Goal: Task Accomplishment & Management: Use online tool/utility

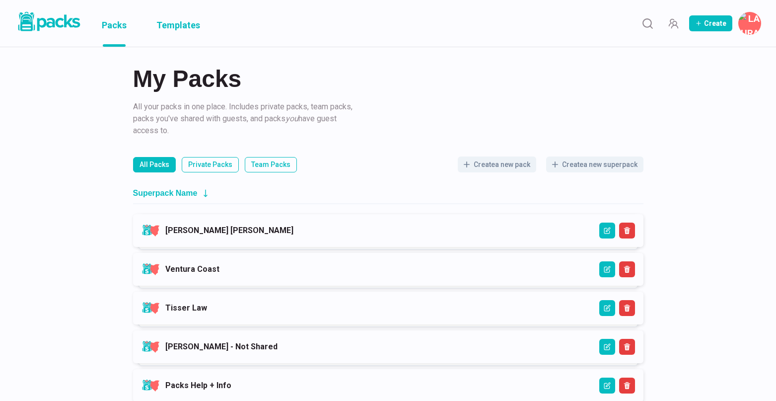
click at [186, 31] on link "Templates" at bounding box center [178, 23] width 44 height 47
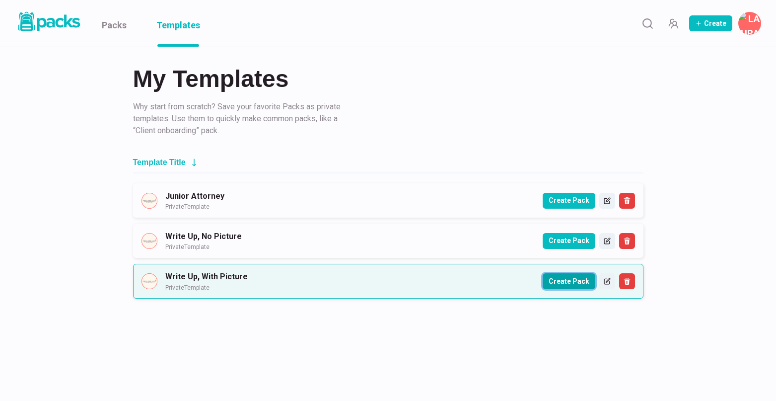
click at [566, 284] on button "Create Pack" at bounding box center [569, 281] width 53 height 16
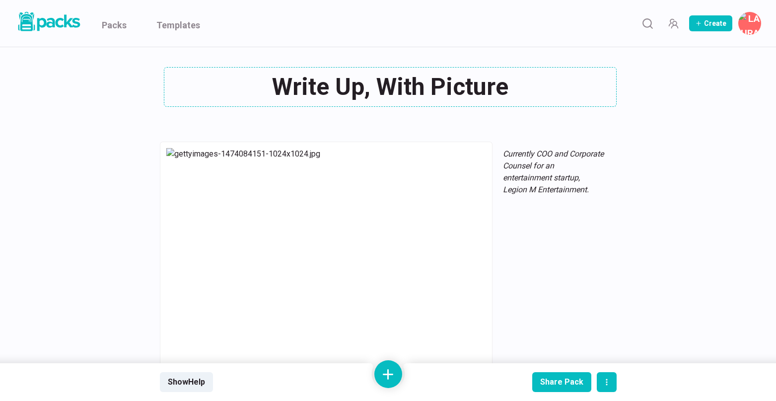
click at [382, 83] on div "Write Up, With Picture Write Up, With Picture" at bounding box center [388, 87] width 457 height 40
click at [382, 83] on textarea "Write Up, With Picture" at bounding box center [390, 87] width 453 height 40
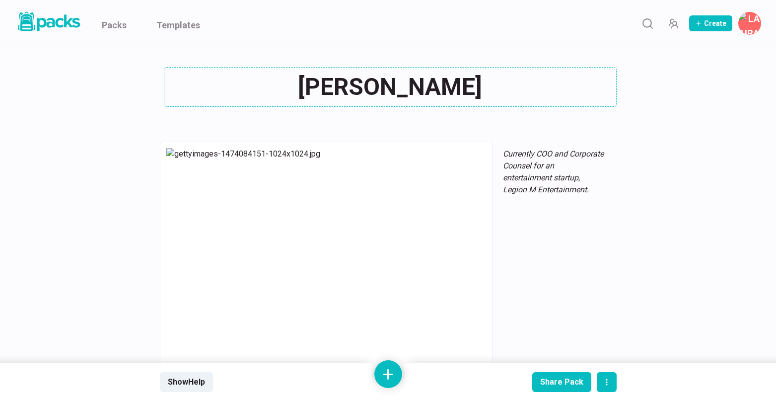
click at [371, 90] on textarea "[PERSON_NAME]" at bounding box center [390, 87] width 453 height 40
type textarea "[PERSON_NAME]"
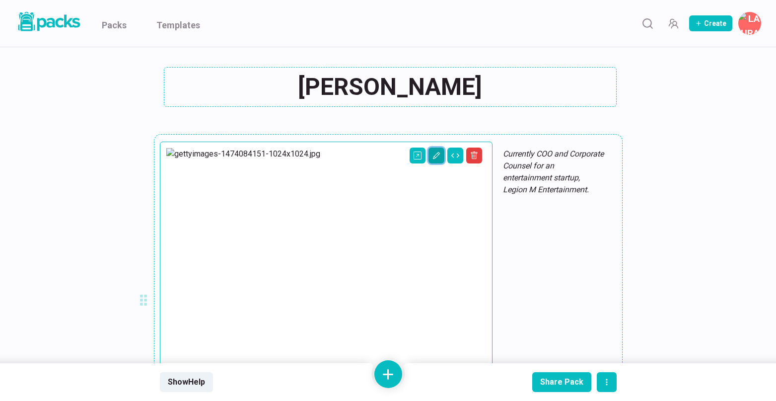
click at [428, 157] on button "Edit asset" at bounding box center [436, 155] width 16 height 16
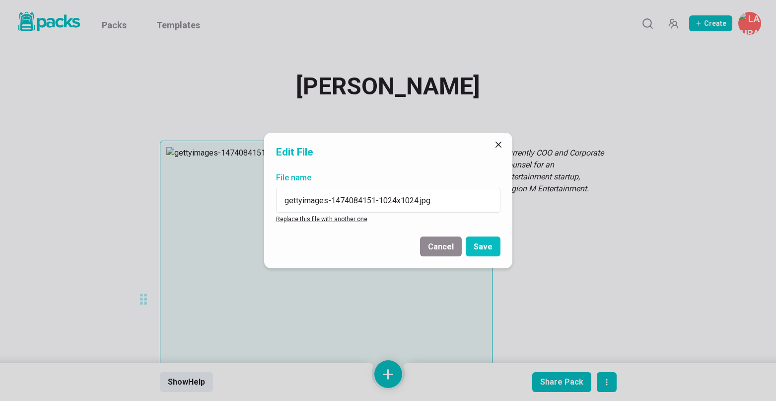
click at [325, 220] on link "Replace this file with another one" at bounding box center [321, 218] width 91 height 7
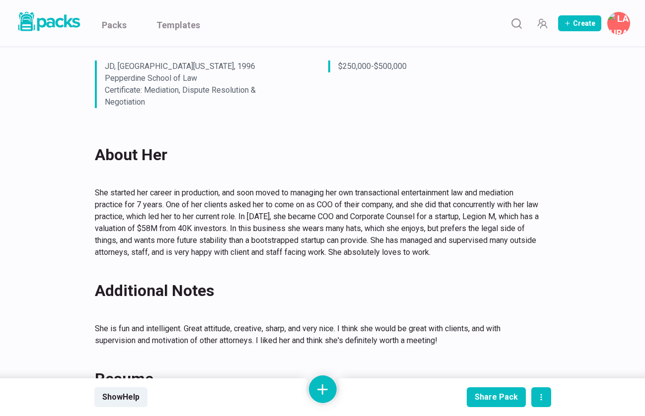
scroll to position [664, 0]
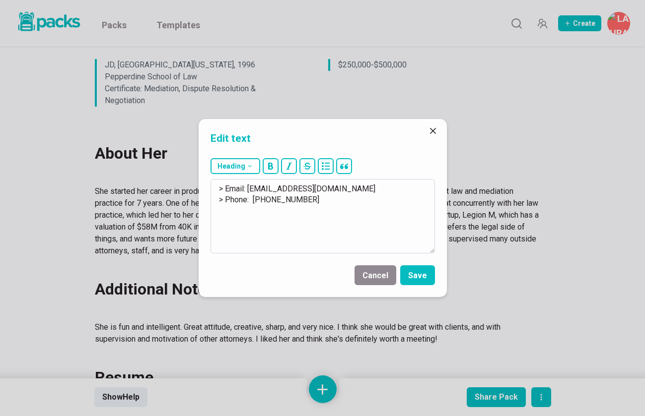
drag, startPoint x: 248, startPoint y: 188, endPoint x: 364, endPoint y: 194, distance: 115.8
click at [364, 194] on textarea "> Email: [EMAIL_ADDRESS][DOMAIN_NAME] > Phone: [PHONE_NUMBER]" at bounding box center [322, 216] width 224 height 74
drag, startPoint x: 251, startPoint y: 201, endPoint x: 369, endPoint y: 204, distance: 118.2
click at [369, 204] on textarea "> Email: [EMAIL_ADDRESS][DOMAIN_NAME] > Phone: [PHONE_NUMBER]" at bounding box center [322, 216] width 224 height 74
paste textarea "[PHONE_NUMBER]"
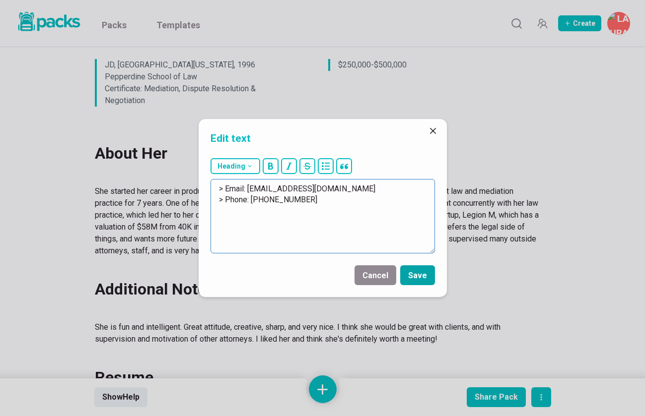
type textarea "> Email: [EMAIL_ADDRESS][DOMAIN_NAME] > Phone: [PHONE_NUMBER]"
click at [419, 279] on button "Save" at bounding box center [417, 276] width 35 height 20
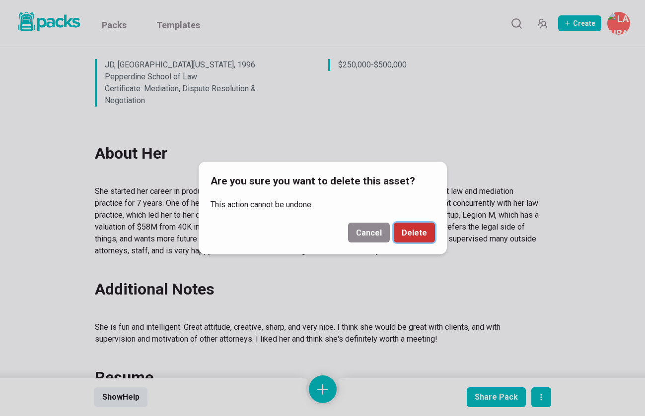
click at [407, 238] on button "Delete" at bounding box center [414, 233] width 41 height 20
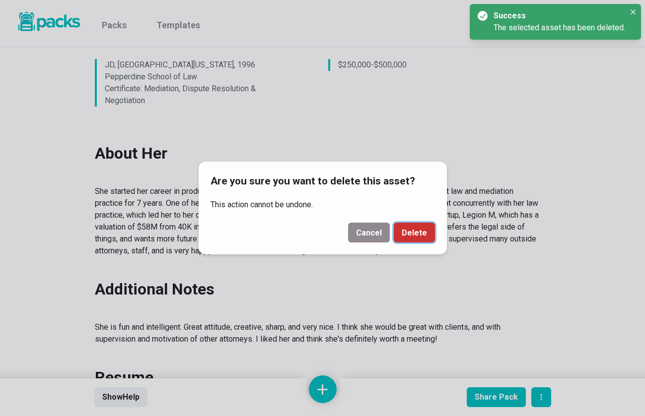
click at [424, 229] on button "Delete" at bounding box center [414, 233] width 41 height 20
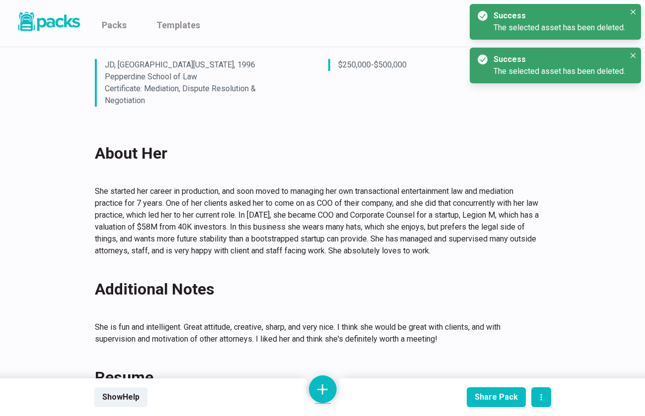
click at [516, 400] on icon "Edit asset" at bounding box center [514, 417] width 8 height 8
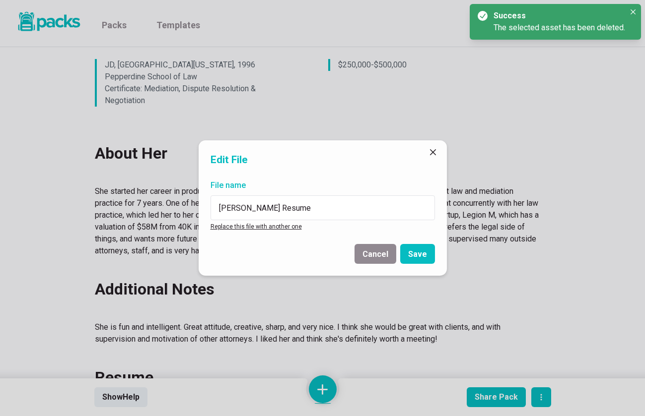
click at [266, 230] on div "File name [PERSON_NAME] Resume Replace this file with another one" at bounding box center [323, 206] width 248 height 61
click at [272, 228] on link "Replace this file with another one" at bounding box center [255, 226] width 91 height 7
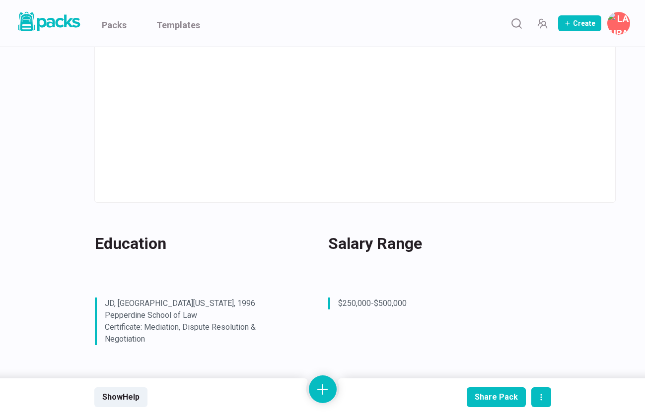
scroll to position [434, 0]
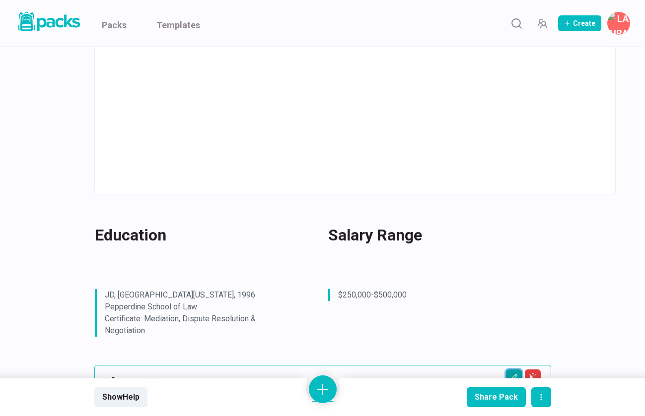
click at [517, 374] on icon "Edit asset" at bounding box center [514, 378] width 8 height 8
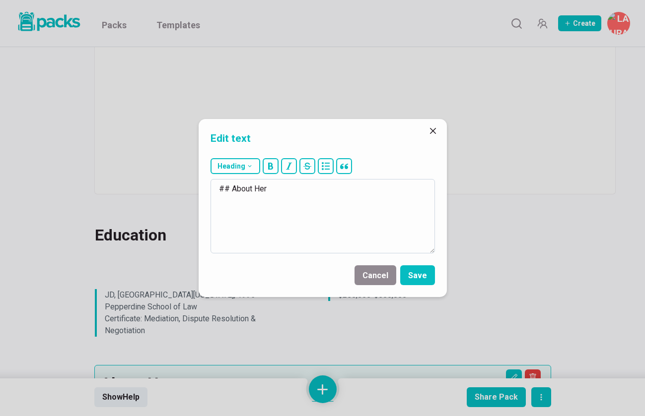
drag, startPoint x: 265, startPoint y: 191, endPoint x: 271, endPoint y: 191, distance: 5.5
click at [271, 191] on textarea "## About Her" at bounding box center [322, 216] width 224 height 74
type textarea "## About Him"
click at [421, 275] on button "Save" at bounding box center [417, 276] width 35 height 20
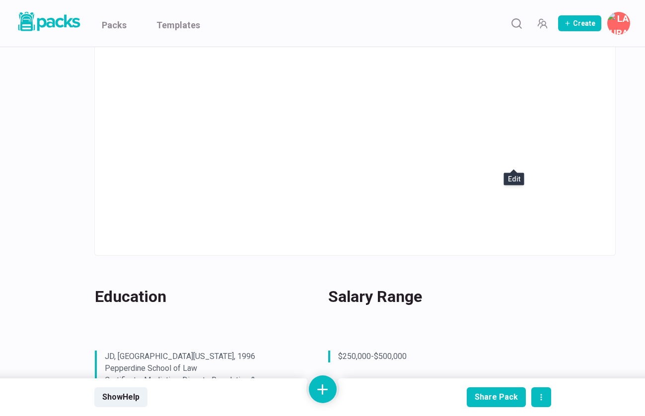
scroll to position [260, 0]
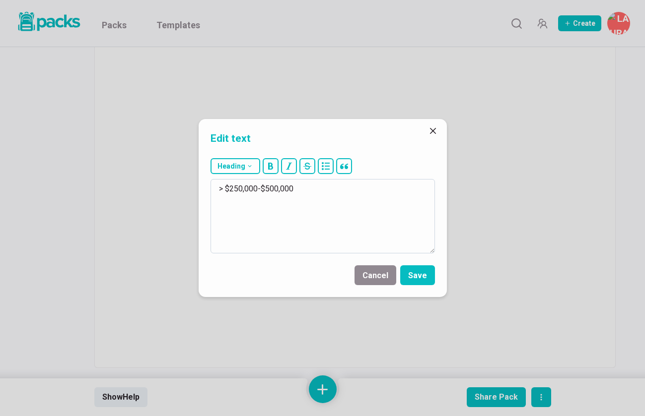
drag, startPoint x: 230, startPoint y: 190, endPoint x: 320, endPoint y: 191, distance: 89.8
click at [320, 191] on textarea "> $250,000-$500,000" at bounding box center [322, 216] width 224 height 74
type textarea "> $130,000-140,000"
click at [420, 280] on button "Save" at bounding box center [417, 276] width 35 height 20
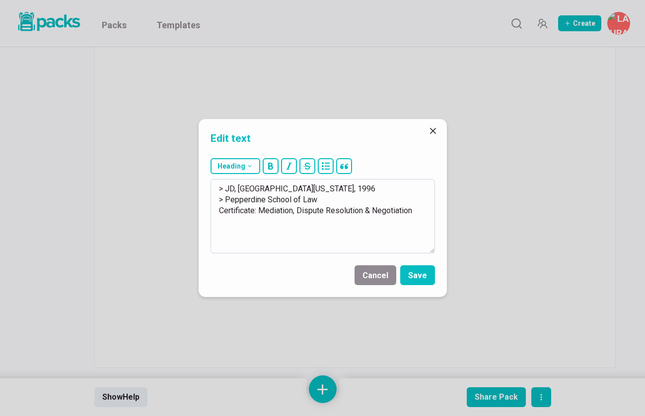
click at [228, 191] on textarea "> JD, [GEOGRAPHIC_DATA][US_STATE], 1996 > Pepperdine School of Law Certificate:…" at bounding box center [322, 216] width 224 height 74
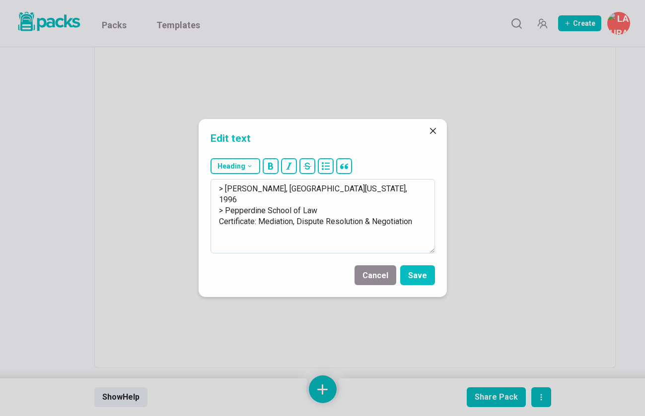
click at [235, 190] on textarea "> [PERSON_NAME], [GEOGRAPHIC_DATA][US_STATE], 1996 > Pepperdine School of Law C…" at bounding box center [322, 216] width 224 height 74
drag, startPoint x: 247, startPoint y: 188, endPoint x: 385, endPoint y: 186, distance: 138.5
click at [385, 186] on textarea "> [PERSON_NAME], [GEOGRAPHIC_DATA][US_STATE], 1996 > Pepperdine School of Law C…" at bounding box center [322, 216] width 224 height 74
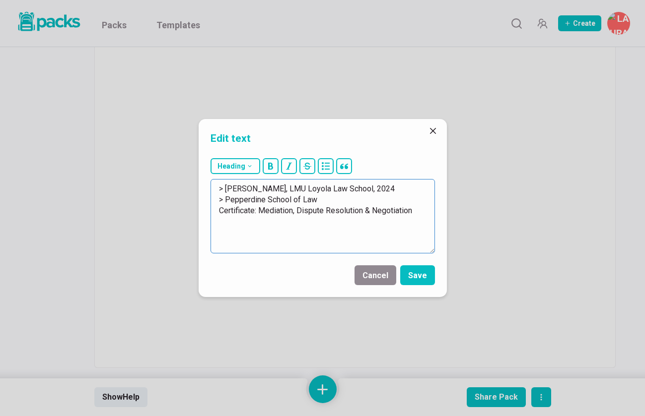
drag, startPoint x: 225, startPoint y: 201, endPoint x: 426, endPoint y: 218, distance: 201.8
click at [426, 218] on textarea "> [PERSON_NAME], LMU Loyola Law School, 2024 > Pepperdine School of Law Certifi…" at bounding box center [322, 216] width 224 height 74
paste textarea "C. T. [PERSON_NAME][GEOGRAPHIC_DATA], [GEOGRAPHIC_DATA]"
click at [242, 200] on textarea "> [PERSON_NAME], LMU [GEOGRAPHIC_DATA], 2024 > B.Aa. in Marketing, C. T. [PERSO…" at bounding box center [322, 216] width 224 height 74
click at [333, 214] on textarea "> [PERSON_NAME], LMU [GEOGRAPHIC_DATA], 2024 > B.A. in Marketing, C. T. [PERSON…" at bounding box center [322, 216] width 224 height 74
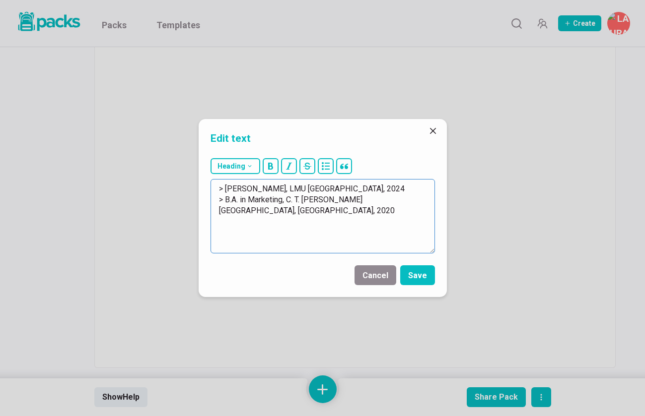
click at [299, 200] on textarea "> [PERSON_NAME], LMU [GEOGRAPHIC_DATA], 2024 > B.A. in Marketing, C. T. [PERSON…" at bounding box center [322, 216] width 224 height 74
click at [337, 209] on textarea "> [PERSON_NAME], LMU [GEOGRAPHIC_DATA], 2024 > B.A. in Marketing, C.T. [PERSON_…" at bounding box center [322, 216] width 224 height 74
type textarea "> [PERSON_NAME], LMU [GEOGRAPHIC_DATA], 2024 > B.A. in Marketing, C.T. [PERSON_…"
click at [424, 279] on button "Save" at bounding box center [417, 276] width 35 height 20
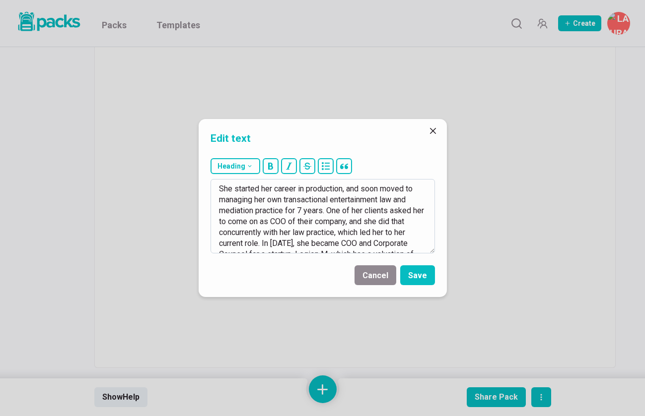
click at [242, 209] on textarea "She started her career in production, and soon moved to managing her own transa…" at bounding box center [322, 216] width 224 height 74
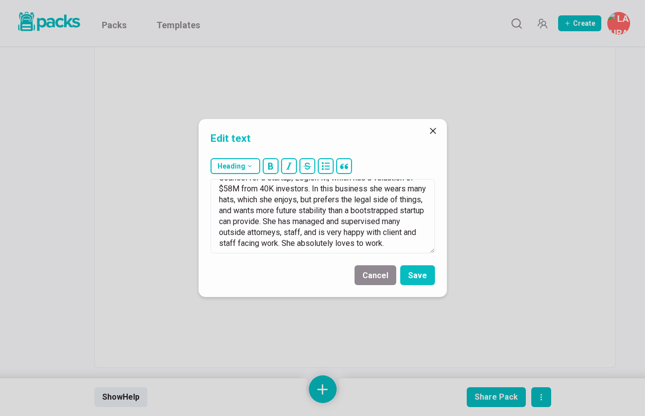
drag, startPoint x: 216, startPoint y: 189, endPoint x: 354, endPoint y: 288, distance: 170.1
click at [354, 288] on form "Heading # H1 ## H2 ### H3 She started her career in production, and soon moved …" at bounding box center [323, 225] width 248 height 143
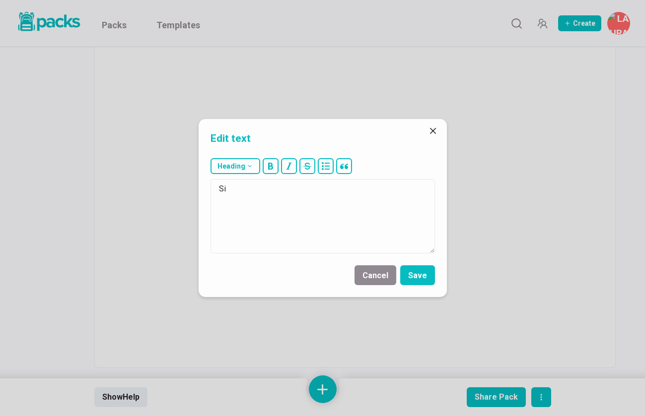
scroll to position [0, 0]
paste textarea "[PERSON_NAME] [PERSON_NAME] [PERSON_NAME] and [PERSON_NAME]"
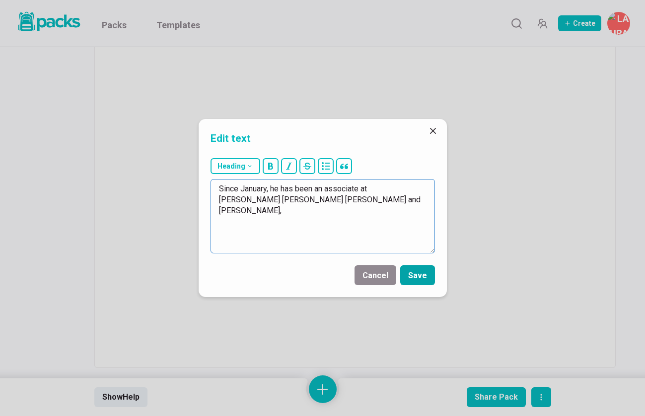
type textarea "Since January, he has been an associate at [PERSON_NAME] [PERSON_NAME] [PERSON_…"
click at [416, 281] on button "Save" at bounding box center [417, 276] width 35 height 20
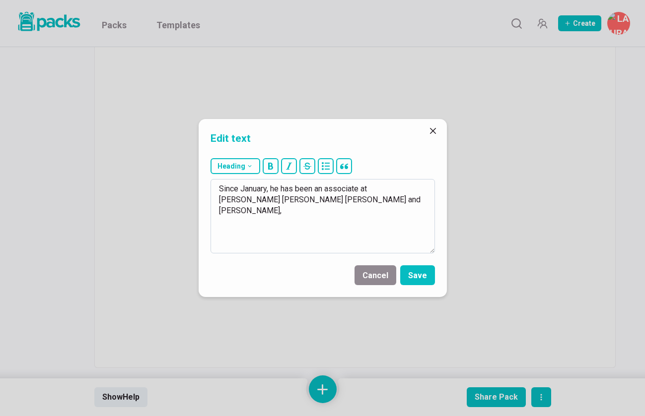
click at [303, 231] on textarea "Since January, he has been an associate at [PERSON_NAME] [PERSON_NAME] [PERSON_…" at bounding box center [322, 216] width 224 height 74
drag, startPoint x: 317, startPoint y: 188, endPoint x: 328, endPoint y: 201, distance: 17.6
click at [328, 201] on textarea "Since January, he has been an associate at [PERSON_NAME] [PERSON_NAME] [PERSON_…" at bounding box center [322, 216] width 224 height 74
click at [417, 275] on button "Save" at bounding box center [417, 276] width 35 height 20
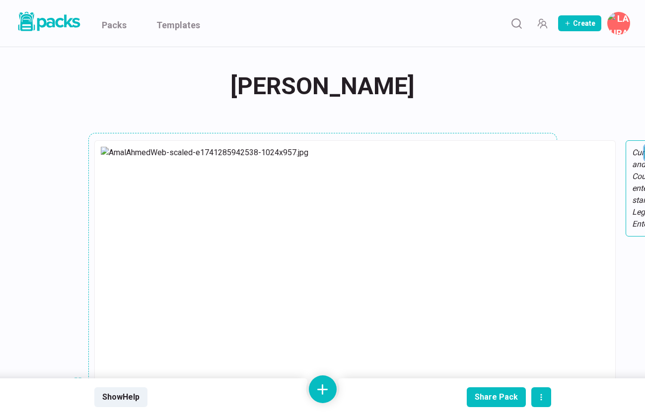
click at [648, 150] on icon "Edit asset" at bounding box center [652, 153] width 8 height 8
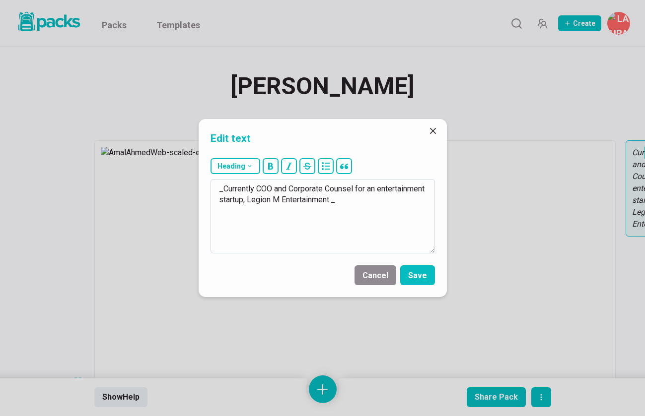
drag, startPoint x: 255, startPoint y: 188, endPoint x: 348, endPoint y: 203, distance: 95.0
click at [348, 203] on textarea "_Currently COO and Corporate Counsel for an entertainment startup, Legion M Ent…" at bounding box center [322, 216] width 224 height 74
drag, startPoint x: 258, startPoint y: 187, endPoint x: 383, endPoint y: 196, distance: 125.9
click at [383, 196] on textarea "_Currently COO and Corporate Counsel for an entertainment startup, Legion M Ent…" at bounding box center [322, 216] width 224 height 74
click at [271, 190] on textarea "_Currently an associate at [PERSON_NAME] [PERSON_NAME] [PERSON_NAME] and [PERSO…" at bounding box center [322, 216] width 224 height 74
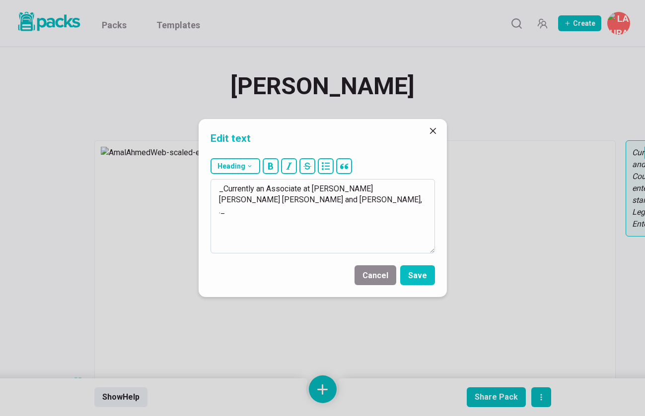
click at [244, 203] on textarea "_Currently an Associate at [PERSON_NAME] [PERSON_NAME] [PERSON_NAME] and [PERSO…" at bounding box center [322, 216] width 224 height 74
click at [219, 200] on textarea "_Currently an Associate at [PERSON_NAME] [PERSON_NAME] [PERSON_NAME] and [PERSO…" at bounding box center [322, 216] width 224 height 74
type textarea "_Currently an Associate at [PERSON_NAME] [PERSON_NAME] [PERSON_NAME] and [PERSO…"
click at [426, 270] on button "Save" at bounding box center [417, 276] width 35 height 20
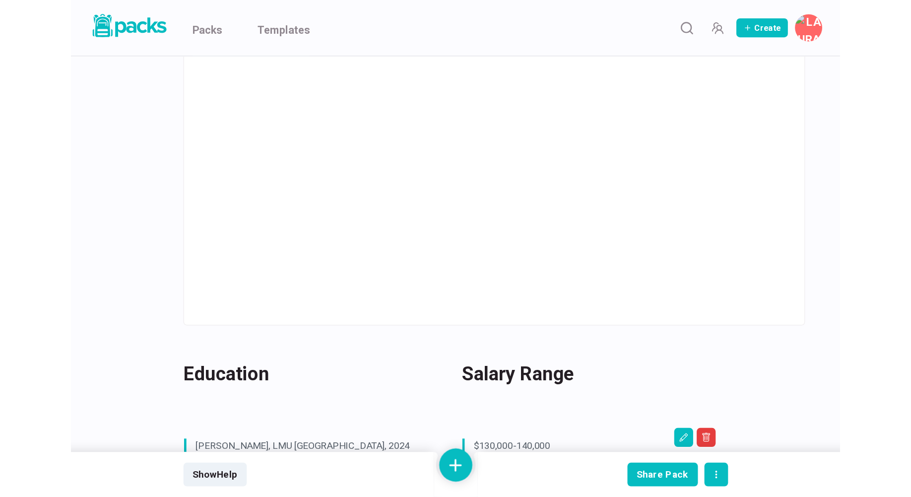
scroll to position [357, 0]
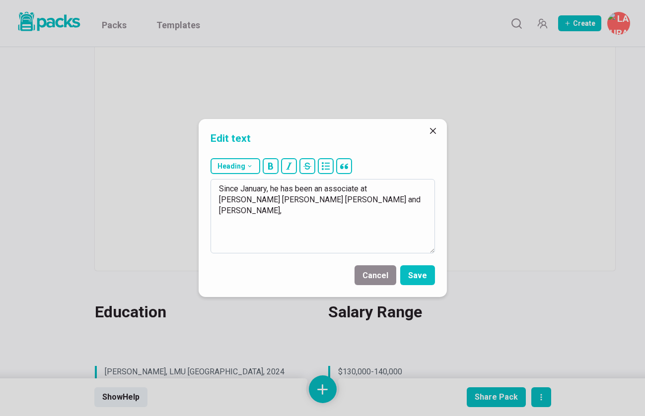
click at [267, 199] on textarea "Since January, he has been an associate at [PERSON_NAME] [PERSON_NAME] [PERSON_…" at bounding box center [322, 216] width 224 height 74
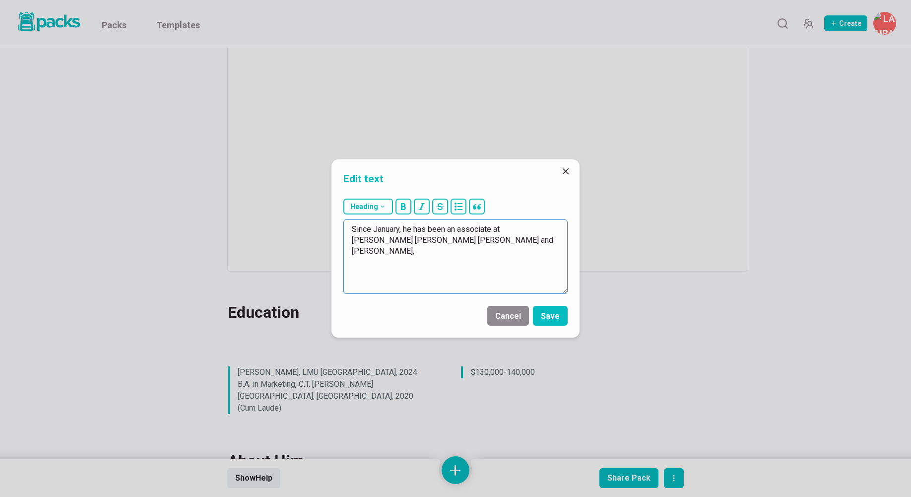
click at [468, 240] on textarea "Since January, he has been an associate at [PERSON_NAME] [PERSON_NAME] [PERSON_…" at bounding box center [455, 256] width 224 height 74
type textarea "Since January, he has been an associate at [PERSON_NAME] [PERSON_NAME] [PERSON_…"
